Goal: Task Accomplishment & Management: Complete application form

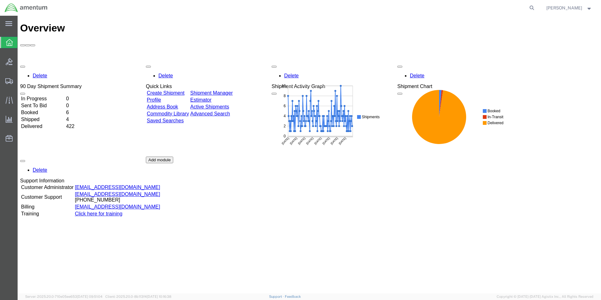
click at [184, 90] on link "Create Shipment" at bounding box center [166, 92] width 38 height 5
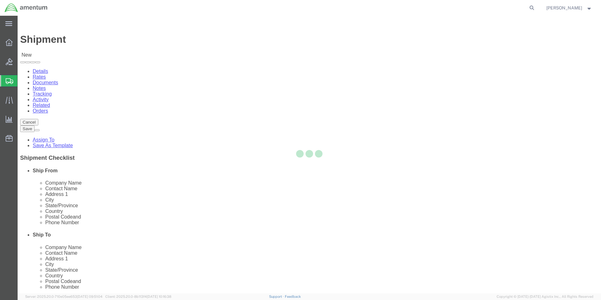
select select
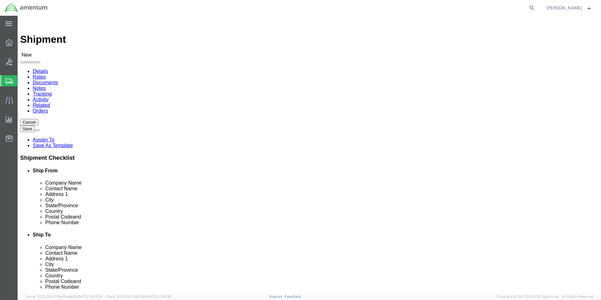
select select "MYPROFILE"
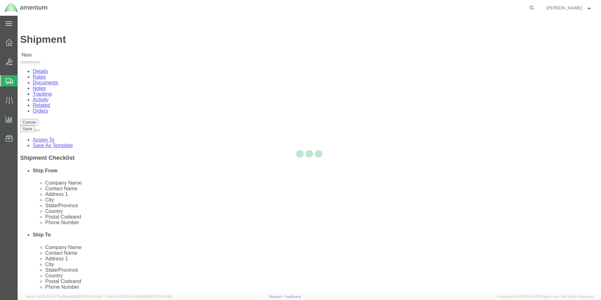
type input "Amentum Services, Inc."
type input "[PERSON_NAME]"
type input "[STREET_ADDRESS][PERSON_NAME]"
type input "[PERSON_NAME][GEOGRAPHIC_DATA]"
type input "Uvalde"
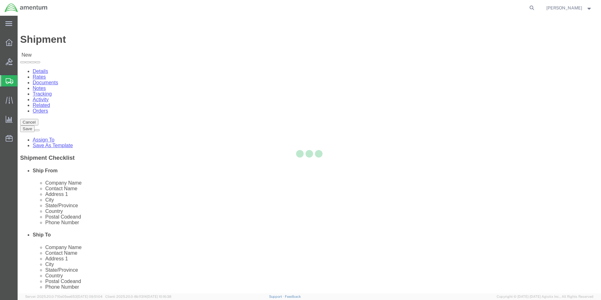
type input "78801"
type input "[PHONE_NUMBER]"
type input "[PERSON_NAME][EMAIL_ADDRESS][PERSON_NAME][DOMAIN_NAME]"
checkbox input "true"
select select "[GEOGRAPHIC_DATA]"
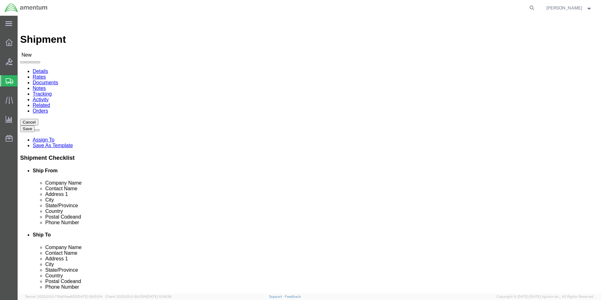
click input "text"
type input "A"
click input "text"
type input "[PERSON_NAME]..."
click input "text"
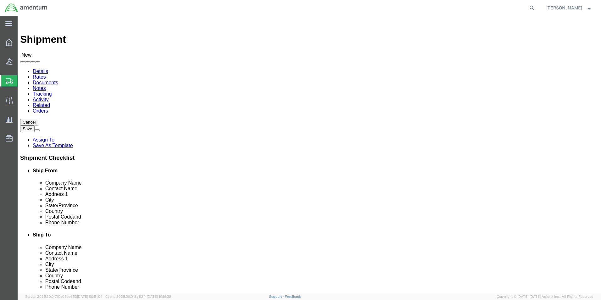
drag, startPoint x: 382, startPoint y: 117, endPoint x: 386, endPoint y: 118, distance: 4.4
click input "RGV CALIBRATIONS & CONSULT SERVICES LLC."
type input "RGV CALIBRATIONS & CONSULT. SERVICES LLC."
click div "Please fix the following errors Ship From Location Location My Profile Location…"
click input "text"
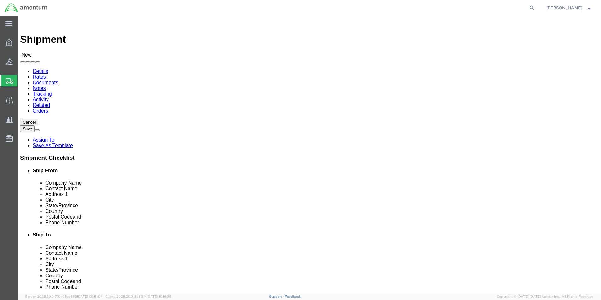
type input "[STREET_ADDRESS]"
select select
click input "text"
click input "STE4"
type input "STE.4"
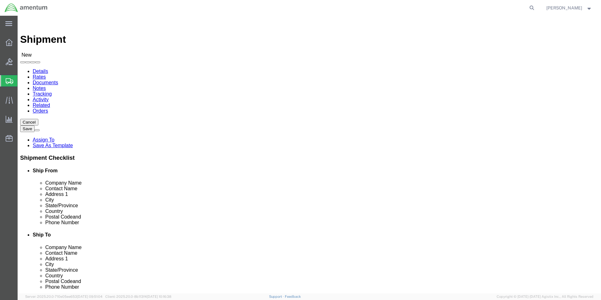
click div "Ship To Location Location My Profile Location [PHONE_NUMBER] [PHONE_NUMBER] [PH…"
click input "text"
type input "McAllen"
click div "Ship To Location Location My Profile Location [PHONE_NUMBER] [PHONE_NUMBER] [PH…"
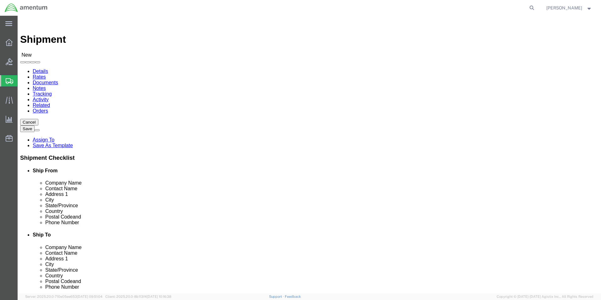
select select
select select "[GEOGRAPHIC_DATA]"
click input "Postal Code"
type input "78504"
select select
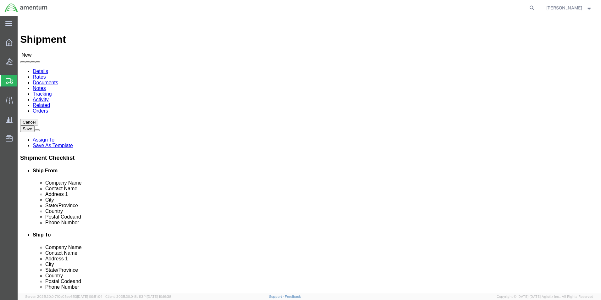
click div "Ship To Location Location My Profile Location [PHONE_NUMBER] [PHONE_NUMBER] [PH…"
click input "text"
type input "9"
type input "9569941811"
click div "Please fix the following errors Ship From Location Location My Profile Location…"
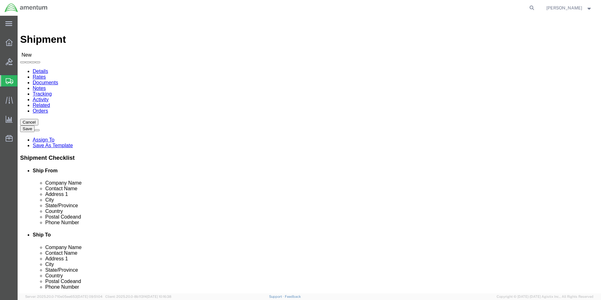
click input "text"
type input "[EMAIL_ADDRESS][DOMAIN_NAME]"
checkbox input "true"
click div "Please fix the following errors Ship From Location Location My Profile Location…"
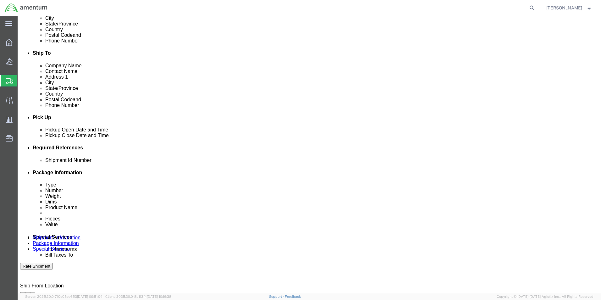
scroll to position [189, 0]
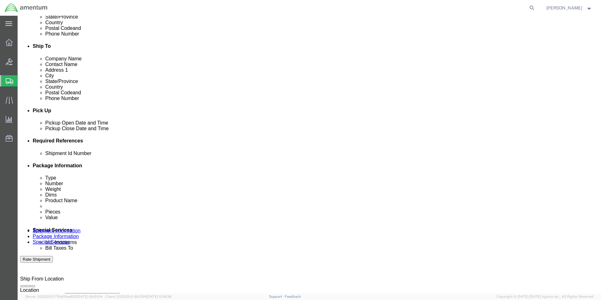
click input "text"
type input "h"
type input "CAL.HC-1385"
click div "Shipment Id Number CAL.HC-1385 Select Account Type Activity ID Airline Appointm…"
click button "Add reference"
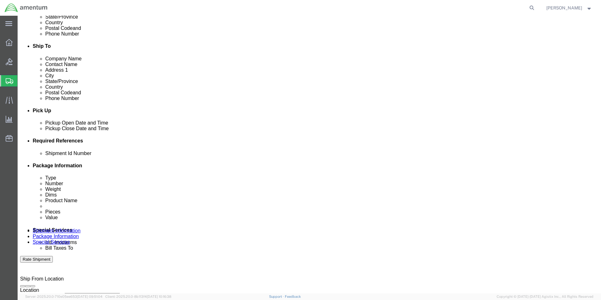
click select "Select Account Type Activity ID Airline Appointment Number ASN Batch Request # …"
select select "CUSTREF"
click select "Select Account Type Activity ID Airline Appointment Number ASN Batch Request # …"
click input "text"
type input "CAL.HC-1385"
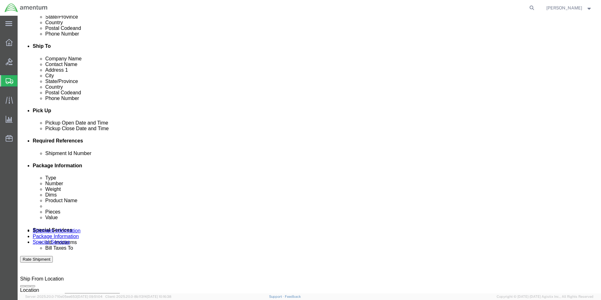
click div "Shipment Id Number CAL.HC-1385 Select Account Type Activity ID Airline Appointm…"
click button "Add reference"
click select "Select Account Type Activity ID Airline Appointment Number ASN Batch Request # …"
select select "DEPT"
click select "Select Account Type Activity ID Airline Appointment Number ASN Batch Request # …"
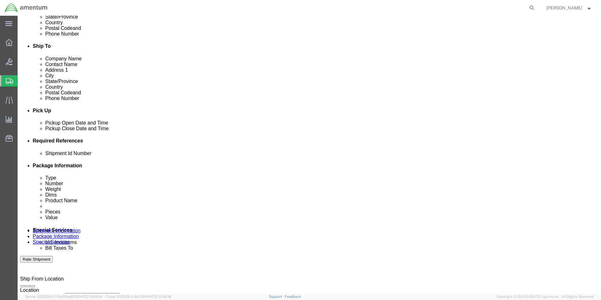
click input "text"
type input "CBP"
drag, startPoint x: 418, startPoint y: 208, endPoint x: 420, endPoint y: 189, distance: 19.8
click div "Shipment Id Number CAL.HC-1385 Select Account Type Activity ID Airline Appointm…"
click button "Add reference"
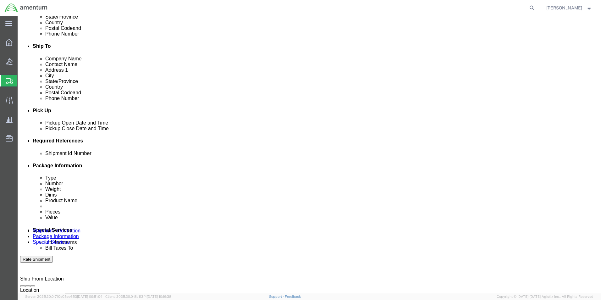
click select "Select Account Type Activity ID Airline Appointment Number ASN Batch Request # …"
select select "PROJNUM"
click select "Select Account Type Activity ID Airline Appointment Number ASN Batch Request # …"
click input "text"
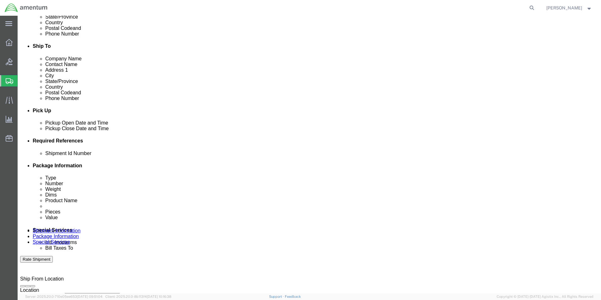
type input "6118.03.03.2219.000.UVA.0000"
click div "Shipment Id Number CAL.HC-1385 Select Account Type Activity ID Airline Appointm…"
click button "Add reference"
click select "Select Account Type Activity ID Airline Appointment Number ASN Batch Request # …"
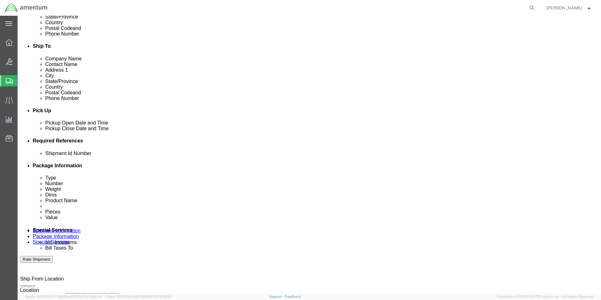
select select "PURCHORD"
click select "Select Account Type Activity ID Airline Appointment Number ASN Batch Request # …"
click input "text"
type input "CBP0044697"
click div "Shipment Id Number CAL.HC-1385 Select Account Type Activity ID Airline Appointm…"
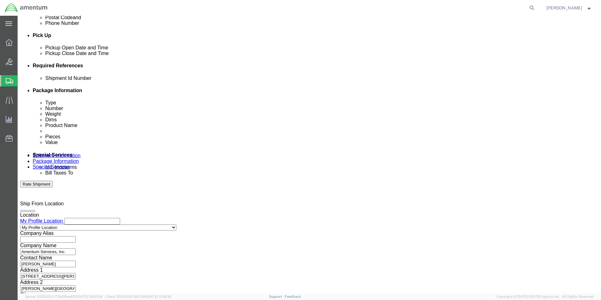
scroll to position [274, 0]
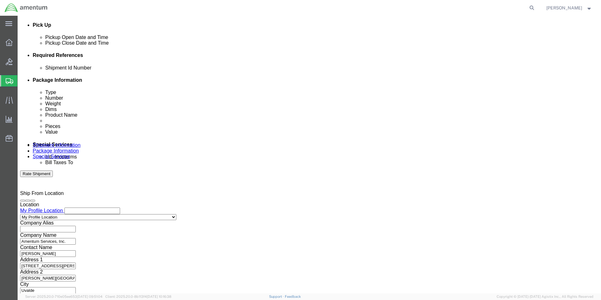
click button "Continue"
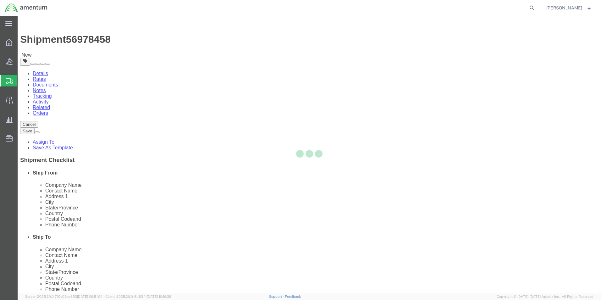
select select "CBOX"
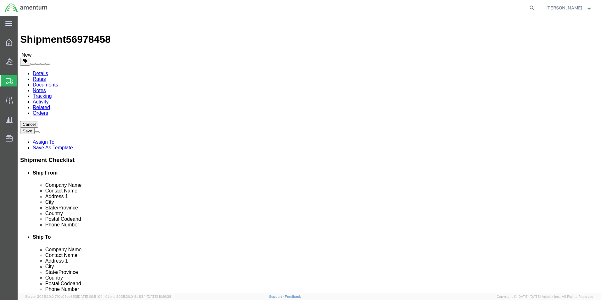
click input "text"
type input "9.00"
type input "7.00"
type input "5.00"
click input "0.00"
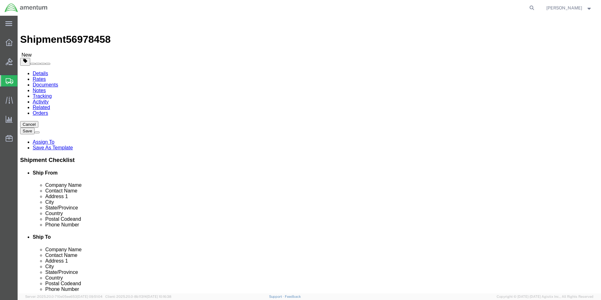
type input "0"
type input "1.5"
click ul
click link "Add Content"
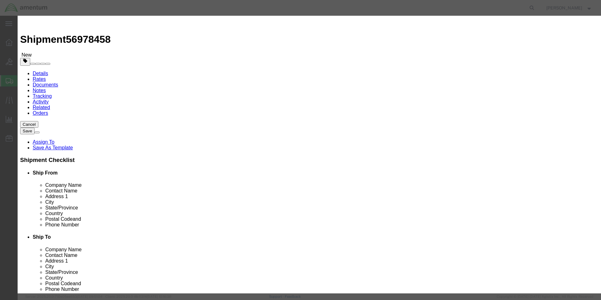
click input "text"
type input "MISC. PARTS"
click input "0"
type input "1.0"
drag, startPoint x: 207, startPoint y: 22, endPoint x: 208, endPoint y: 27, distance: 4.4
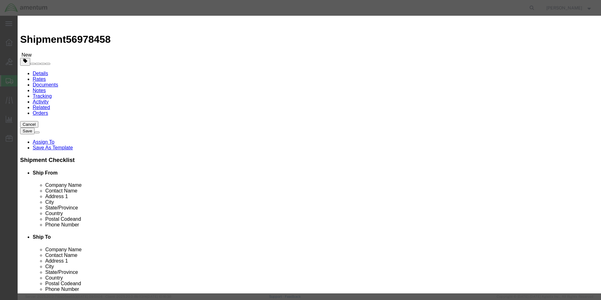
click h3 "Add content"
click input "text"
type input "100.00"
click div "Commodity library"
click button "Save & Close"
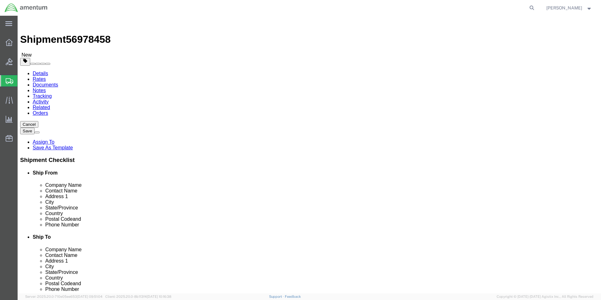
click button
click link "Save As Template"
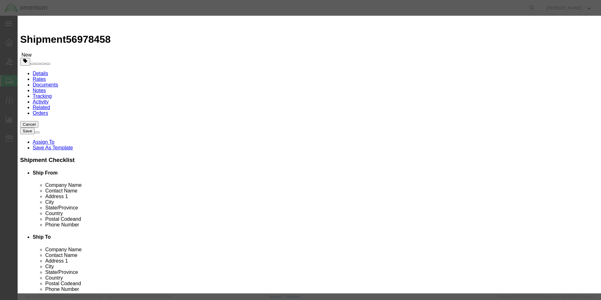
click input "text"
type input "RGV CALIBRATIONS"
click button "Save"
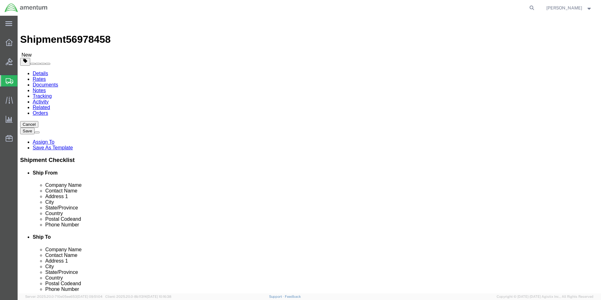
click button "Rate Shipment"
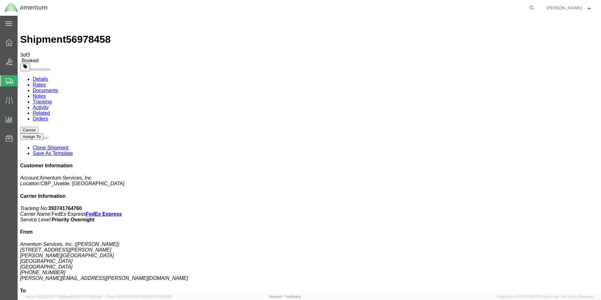
click at [42, 76] on link "Details" at bounding box center [40, 78] width 15 height 5
click link "Details"
click at [0, 0] on span "Shipment Manager" at bounding box center [0, 0] width 0 height 0
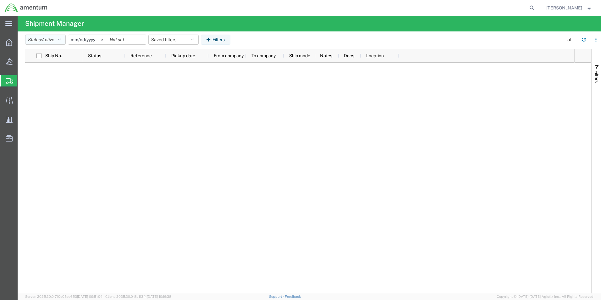
click at [60, 39] on icon "button" at bounding box center [59, 39] width 3 height 4
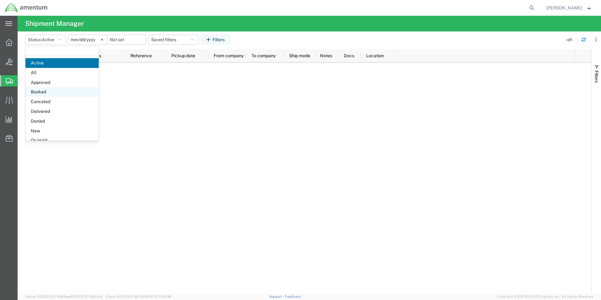
click at [43, 91] on span "Booked" at bounding box center [61, 92] width 73 height 10
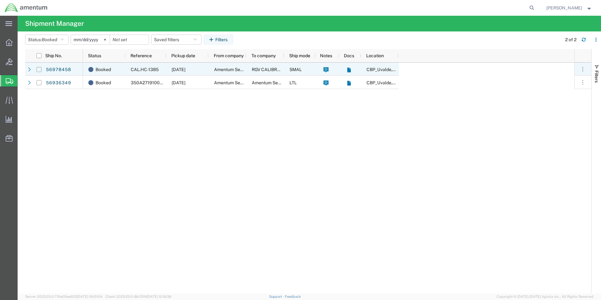
click at [40, 68] on input "Press Space to toggle row selection (unchecked)" at bounding box center [38, 69] width 5 height 5
checkbox input "true"
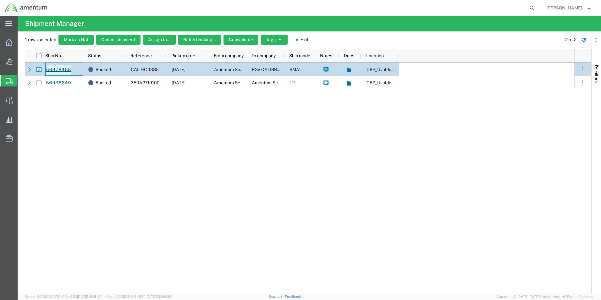
click at [51, 67] on link "56978458" at bounding box center [59, 70] width 26 height 10
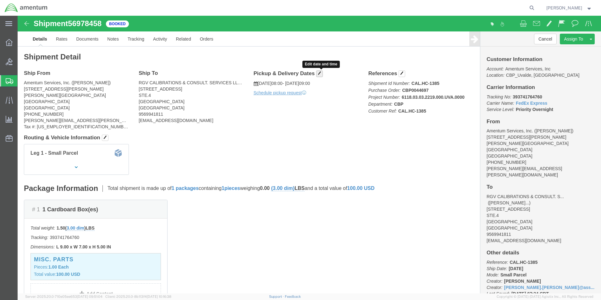
click span "button"
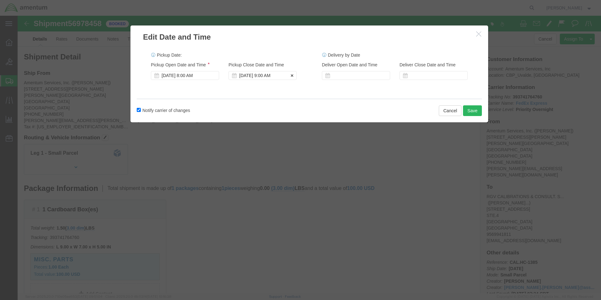
click div "[DATE] 9:00 AM"
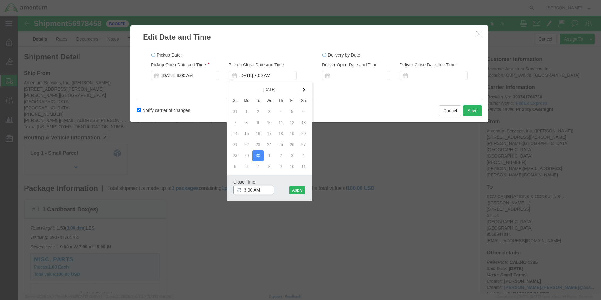
click input "3:00 AM"
type input "3:00 PM"
click div "Close Time 3:00 PM [DATE] 9:00 AM - [DATE] 9:00 AM Cancel Apply"
click button "Apply"
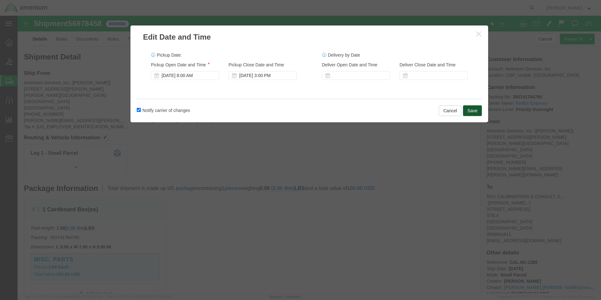
click button "Save"
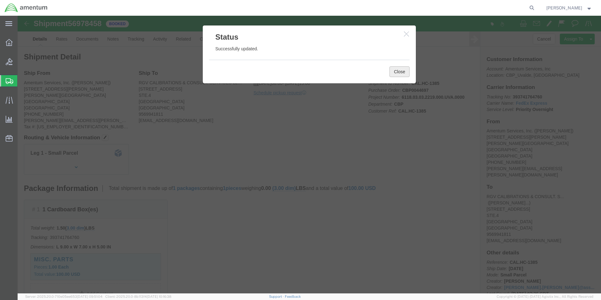
click button "Close"
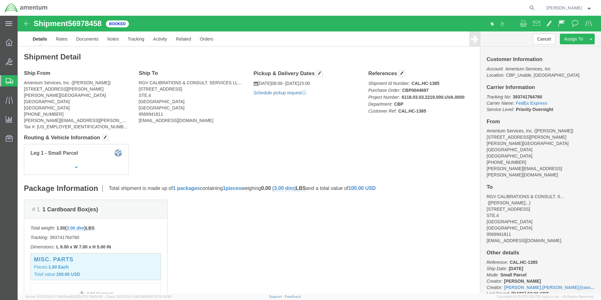
click link "Schedule pickup request"
click at [0, 0] on span "Create Shipment" at bounding box center [0, 0] width 0 height 0
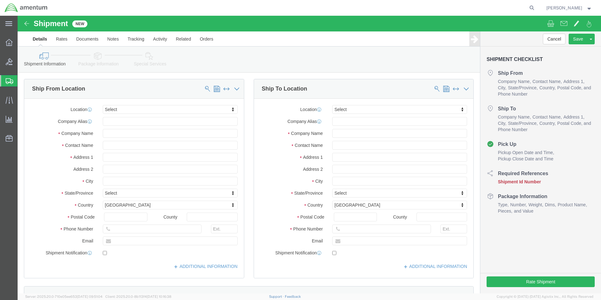
select select
click at [0, 0] on span "Create from Template" at bounding box center [0, 0] width 0 height 0
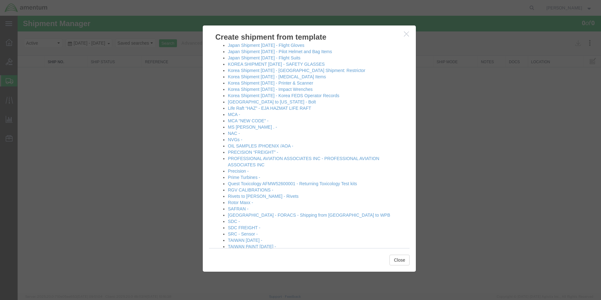
scroll to position [251, 0]
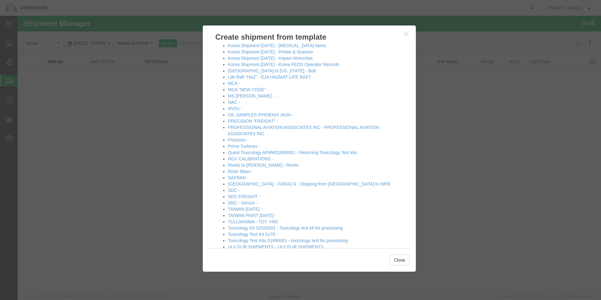
click at [406, 32] on icon "button" at bounding box center [406, 33] width 5 height 5
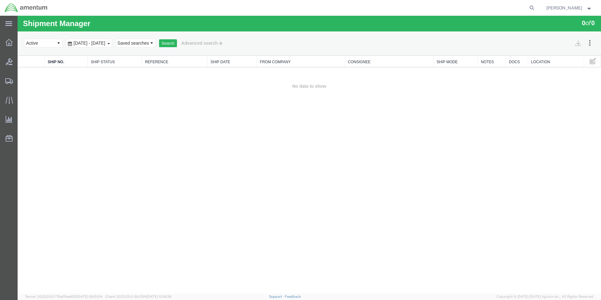
click at [586, 7] on span "[PERSON_NAME]" at bounding box center [569, 7] width 46 height 7
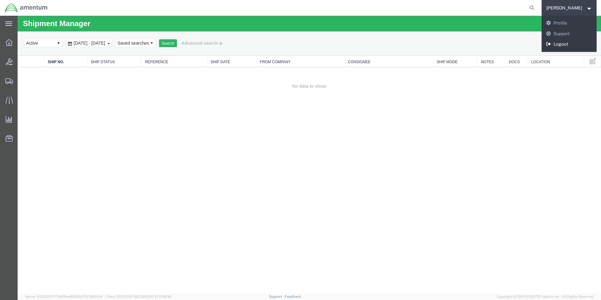
click at [562, 43] on link "Logout" at bounding box center [568, 44] width 55 height 11
